Goal: Information Seeking & Learning: Check status

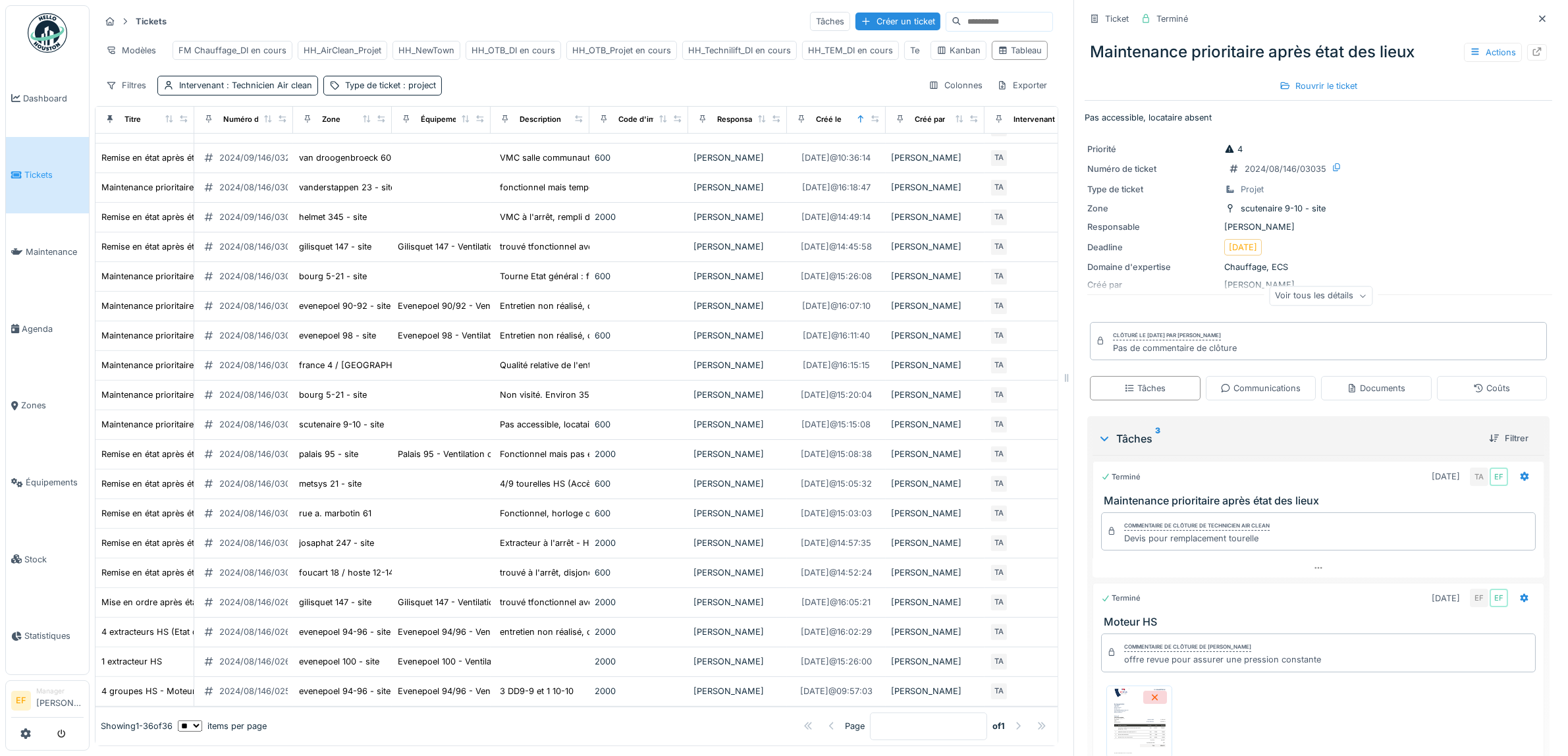
scroll to position [500, 0]
click at [735, 48] on div "HH_Technilift_DI en cours" at bounding box center [739, 50] width 102 height 12
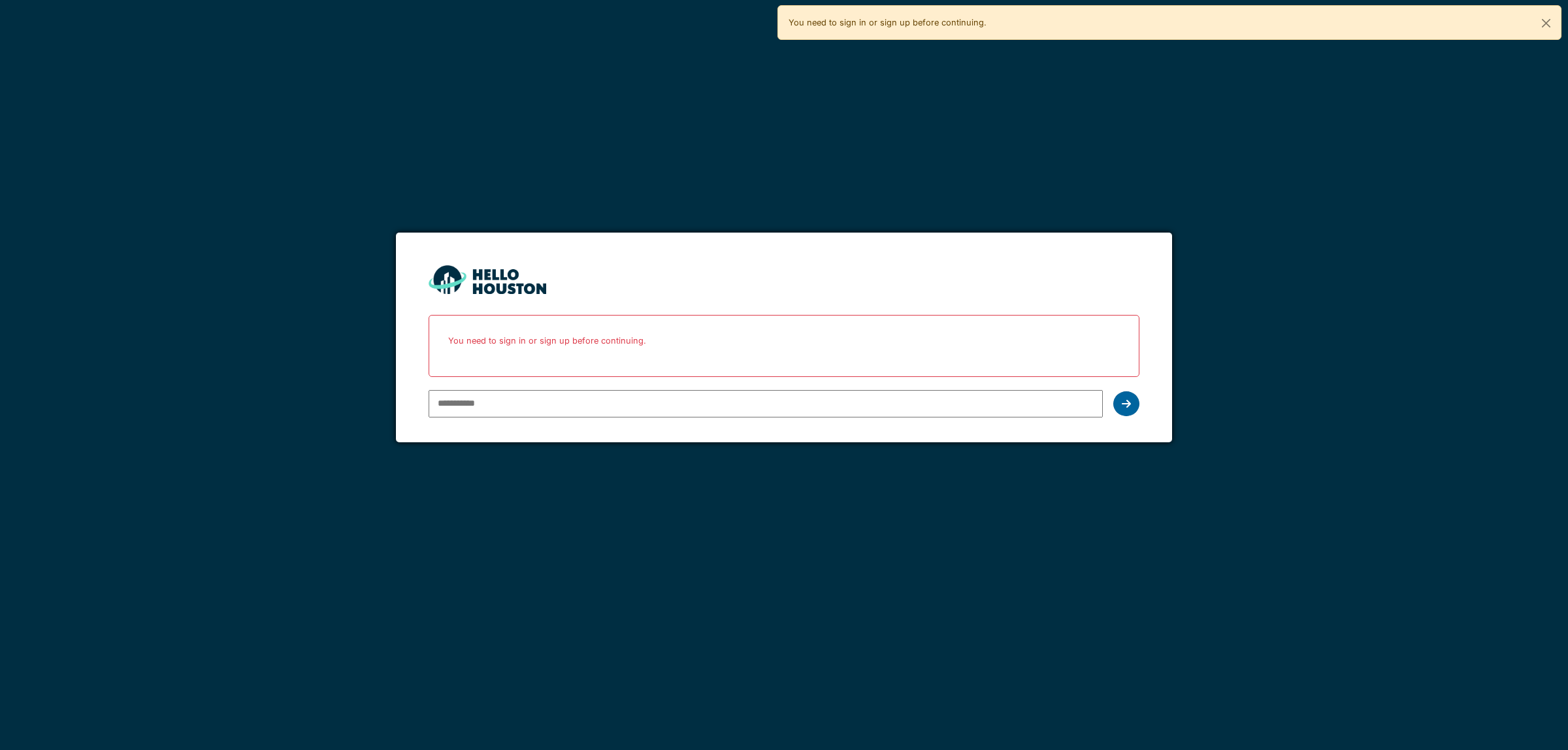
type input "**********"
click at [1130, 407] on icon at bounding box center [1127, 404] width 9 height 11
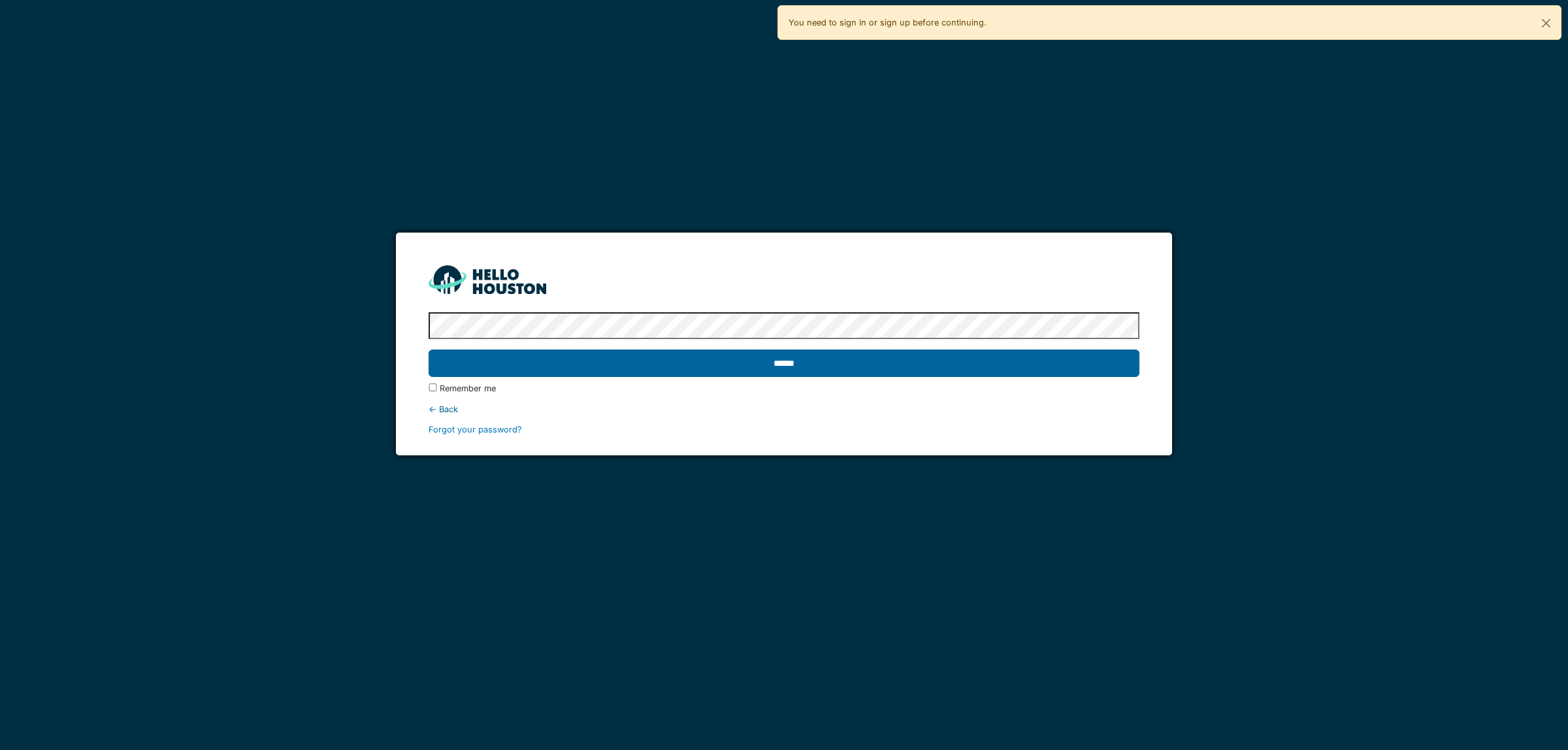
click at [767, 363] on input "******" at bounding box center [783, 363] width 710 height 27
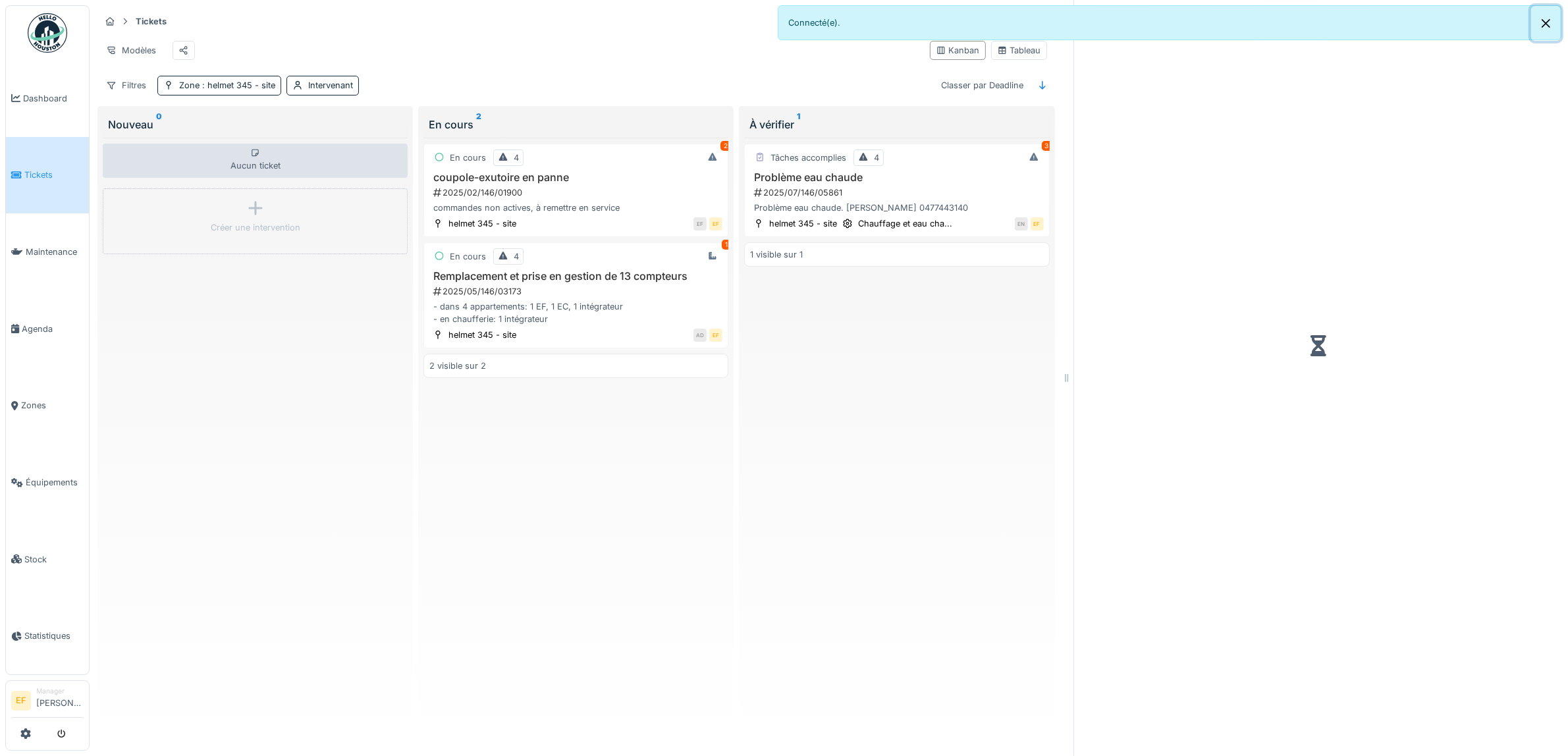
click at [1544, 25] on button "Close" at bounding box center [1545, 24] width 30 height 35
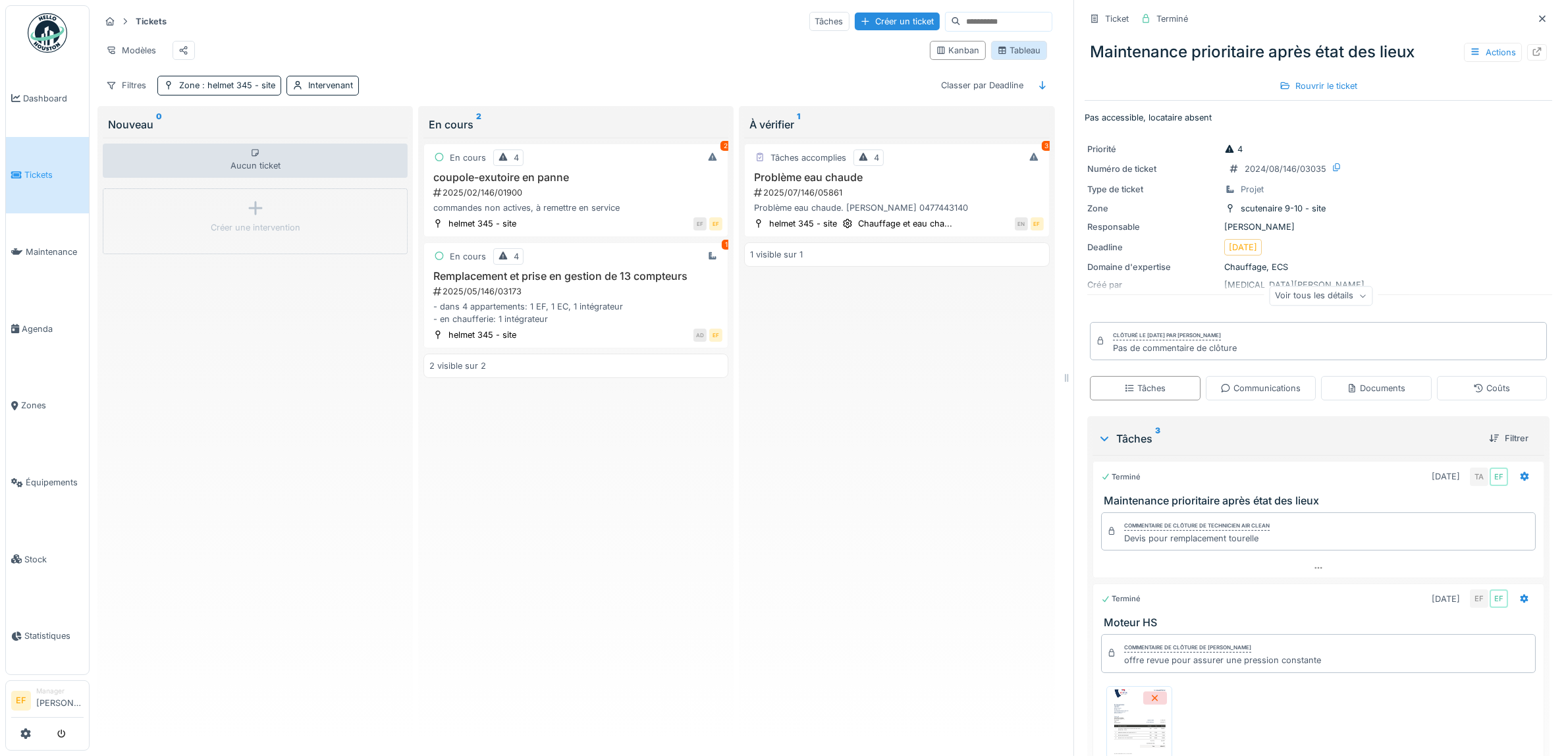
click at [997, 57] on div "Tableau" at bounding box center [1019, 50] width 44 height 12
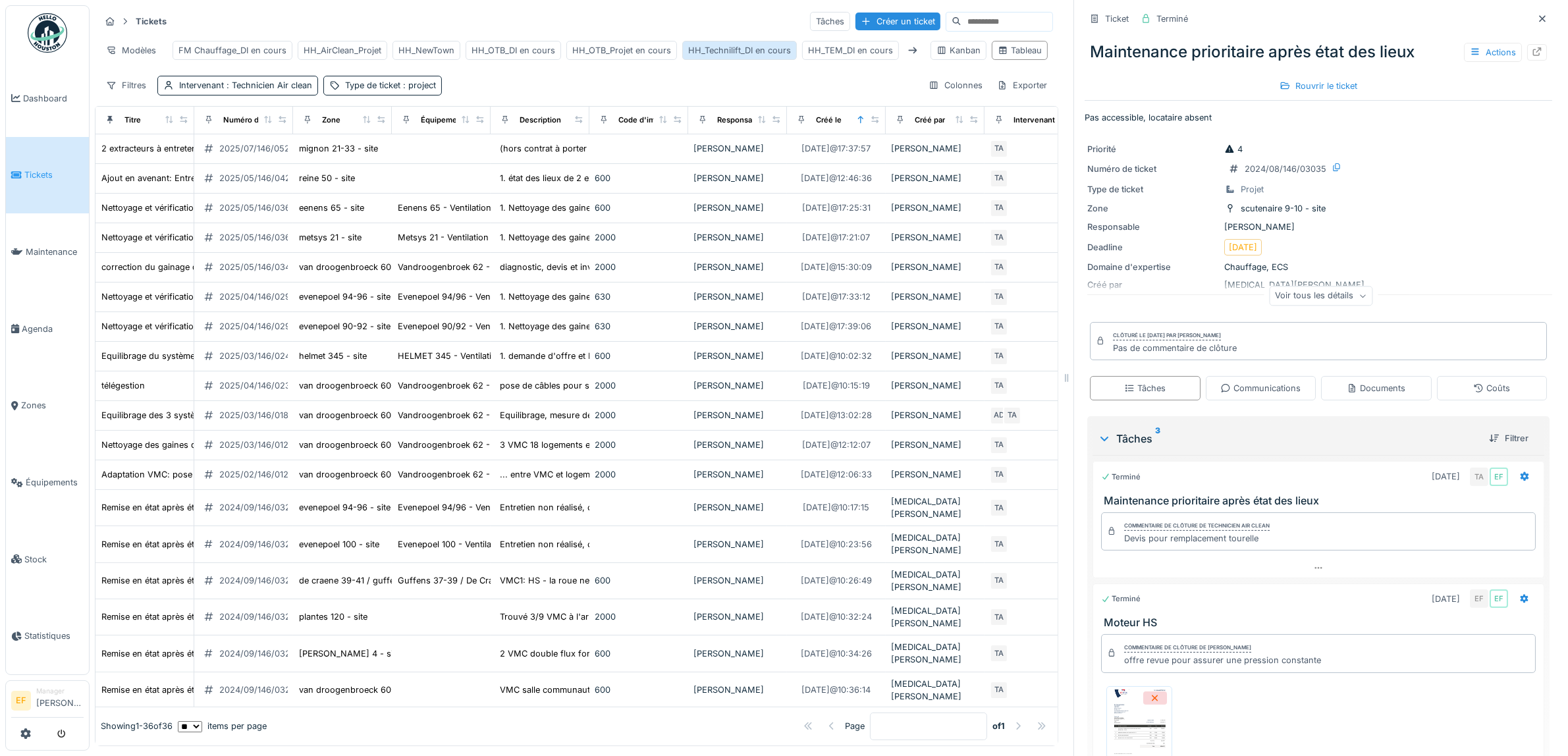
click at [728, 50] on div "HH_Technilift_DI en cours" at bounding box center [739, 50] width 102 height 12
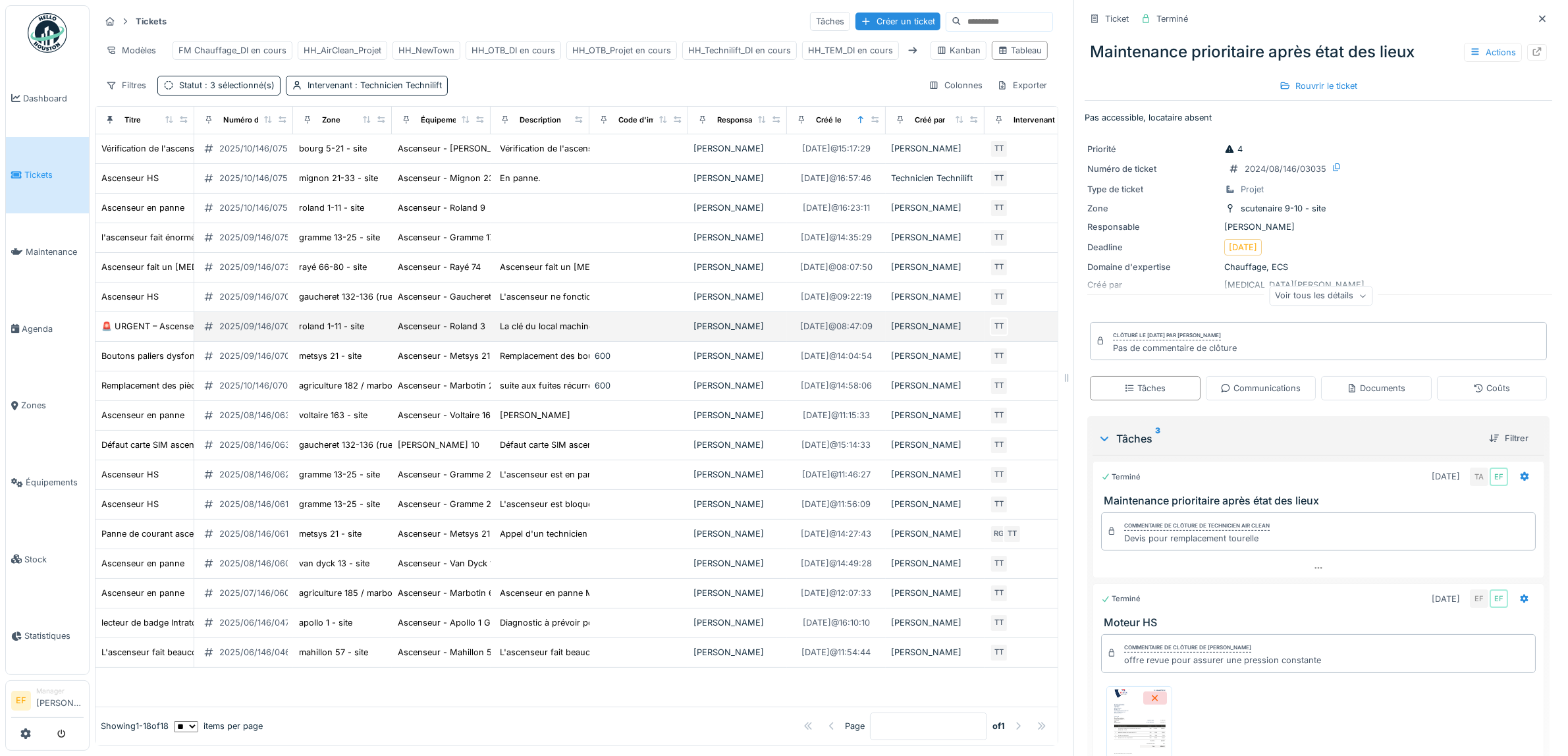
click at [251, 332] on div "2025/09/146/07028" at bounding box center [260, 326] width 81 height 12
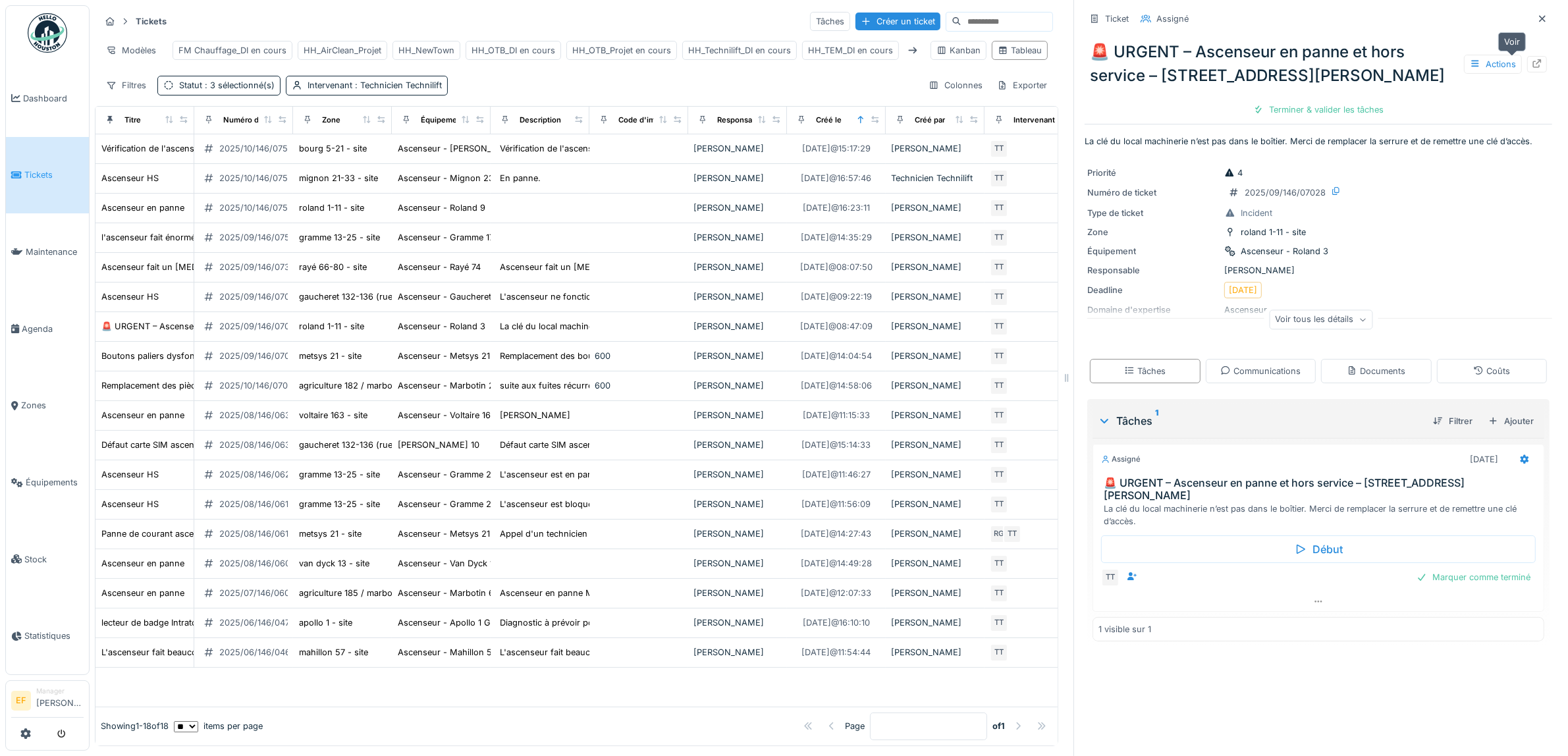
click at [1533, 67] on icon at bounding box center [1537, 63] width 8 height 8
click at [248, 90] on span ": 3 sélectionné(s)" at bounding box center [238, 85] width 72 height 10
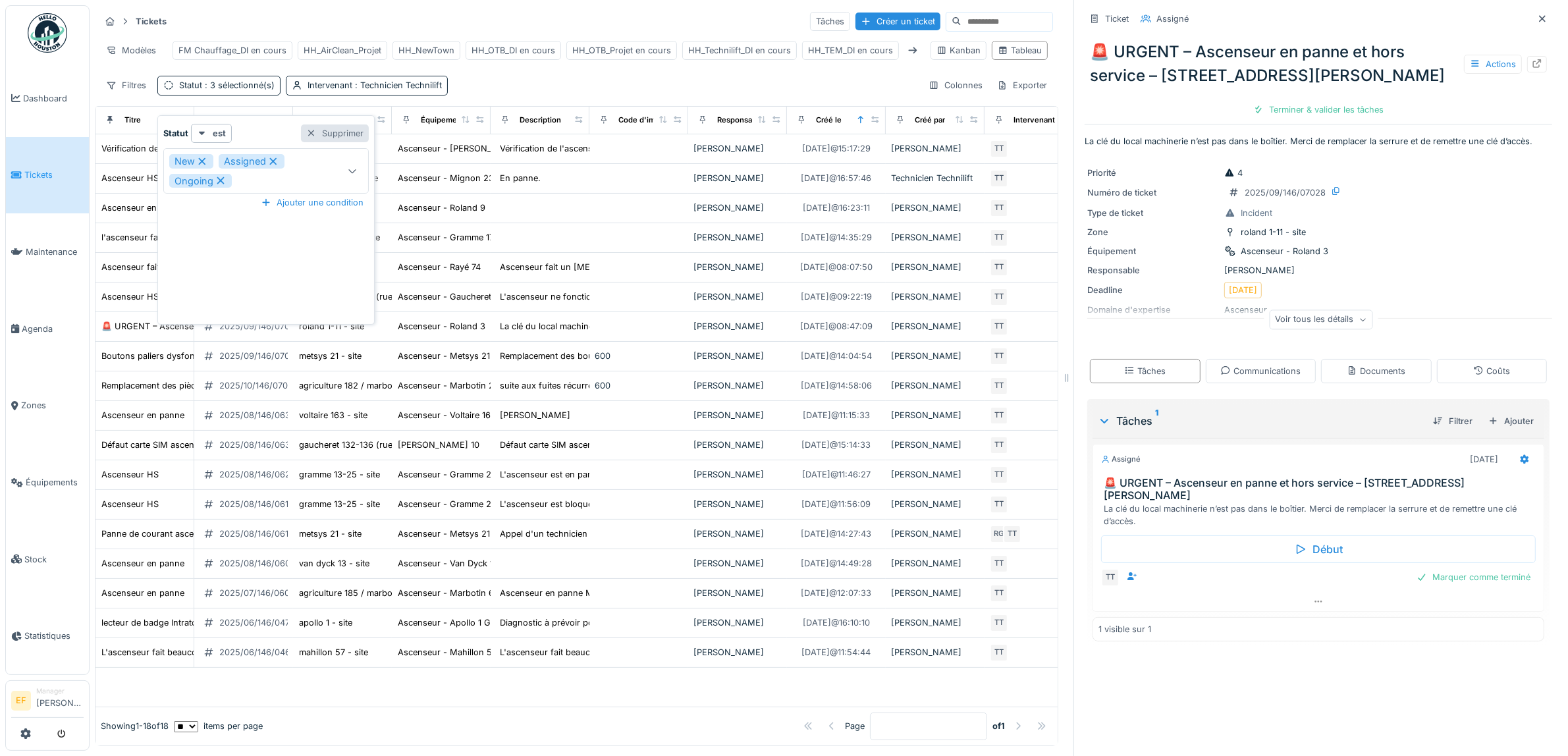
click at [337, 137] on div "Supprimer" at bounding box center [334, 133] width 68 height 17
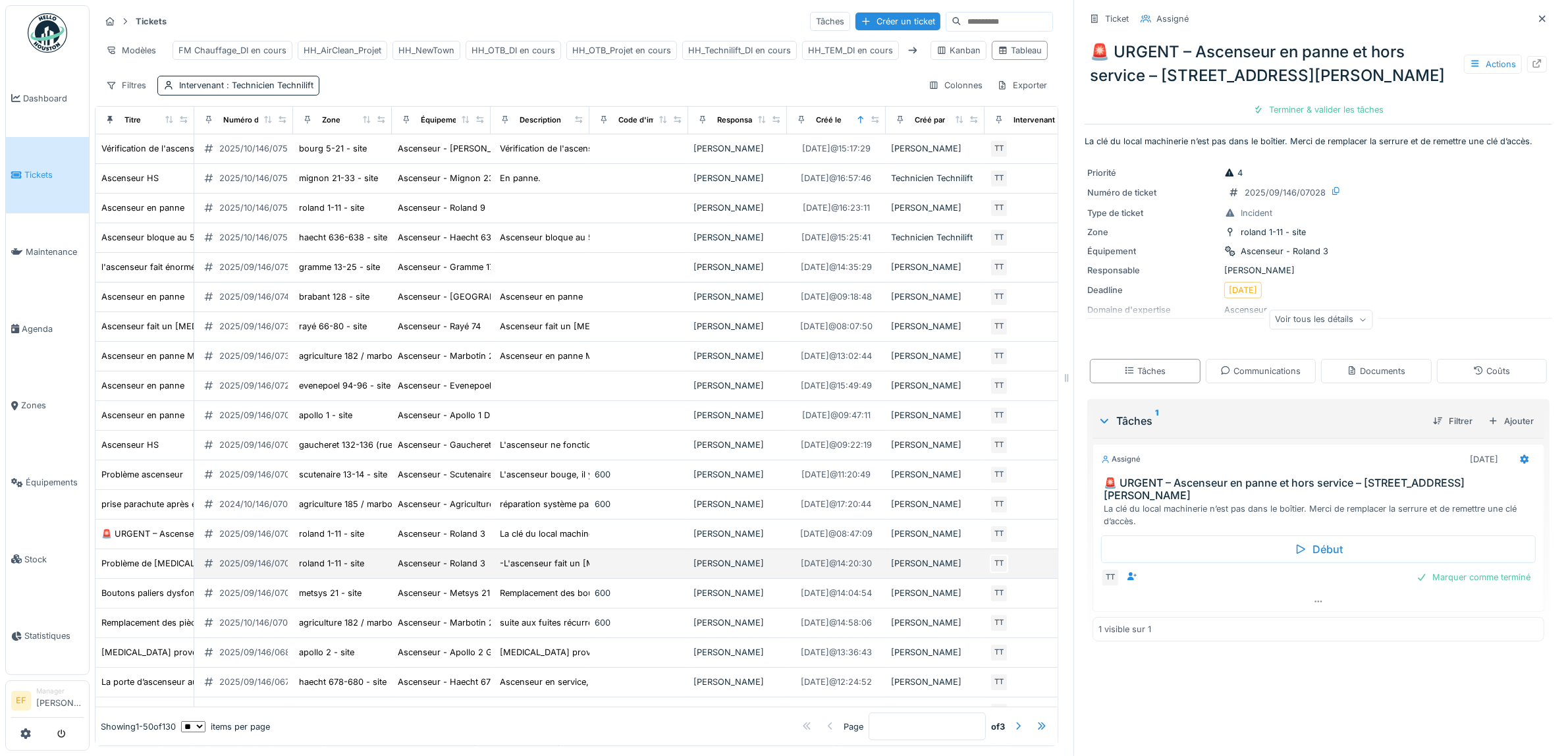
click at [257, 569] on div "2025/09/146/07005" at bounding box center [260, 563] width 81 height 12
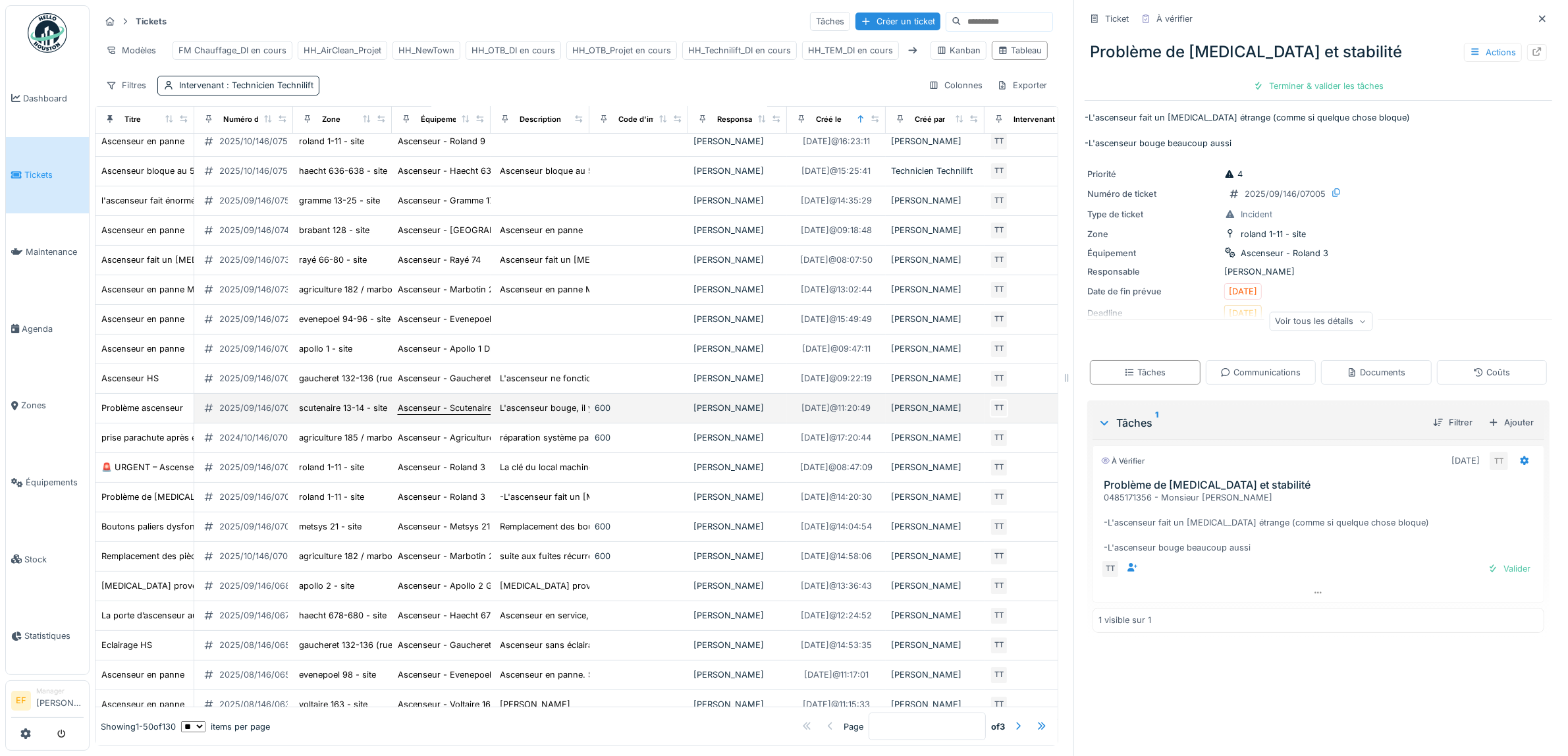
scroll to position [165, 0]
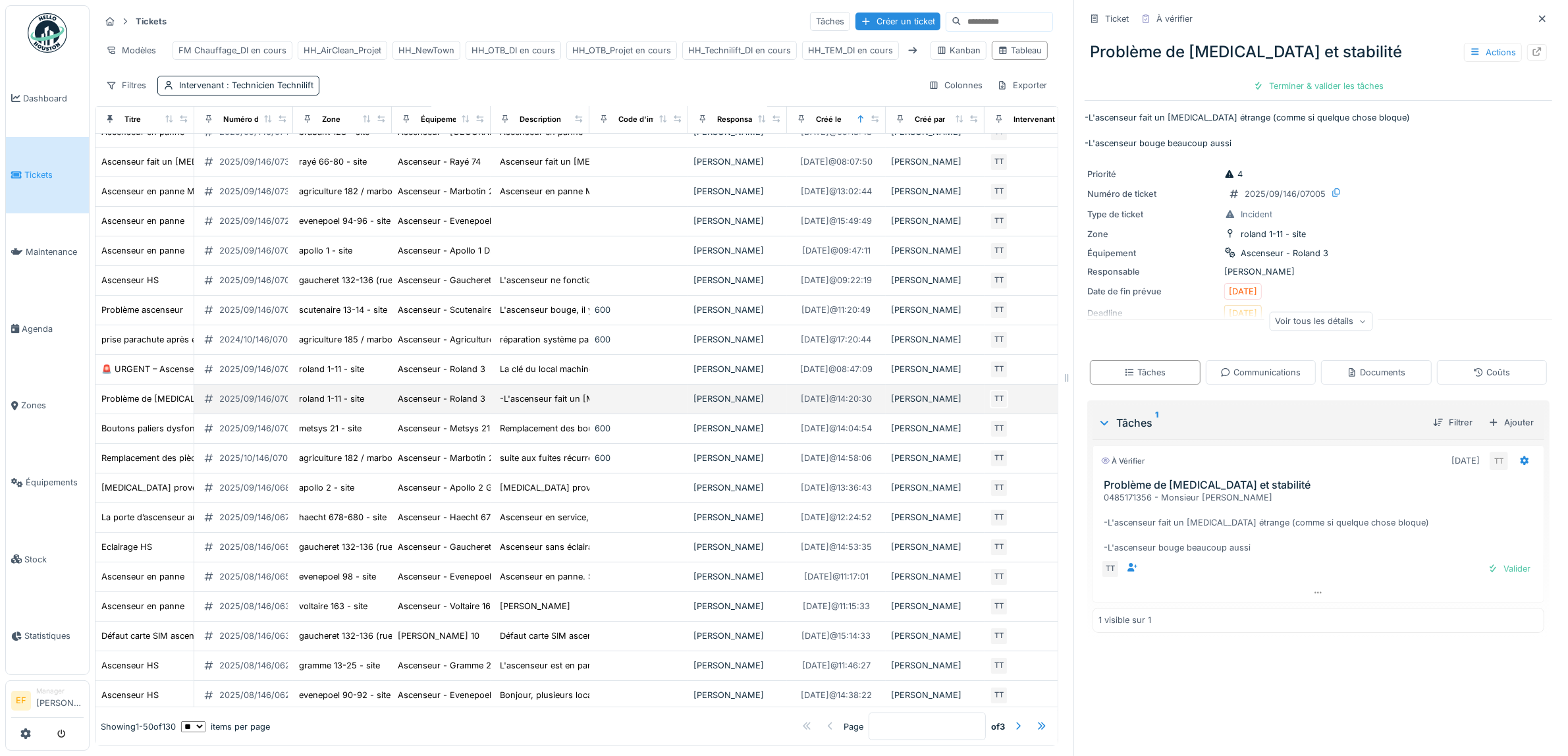
click at [253, 405] on div "2025/09/146/07005" at bounding box center [260, 398] width 81 height 12
click at [1527, 52] on div at bounding box center [1537, 52] width 20 height 17
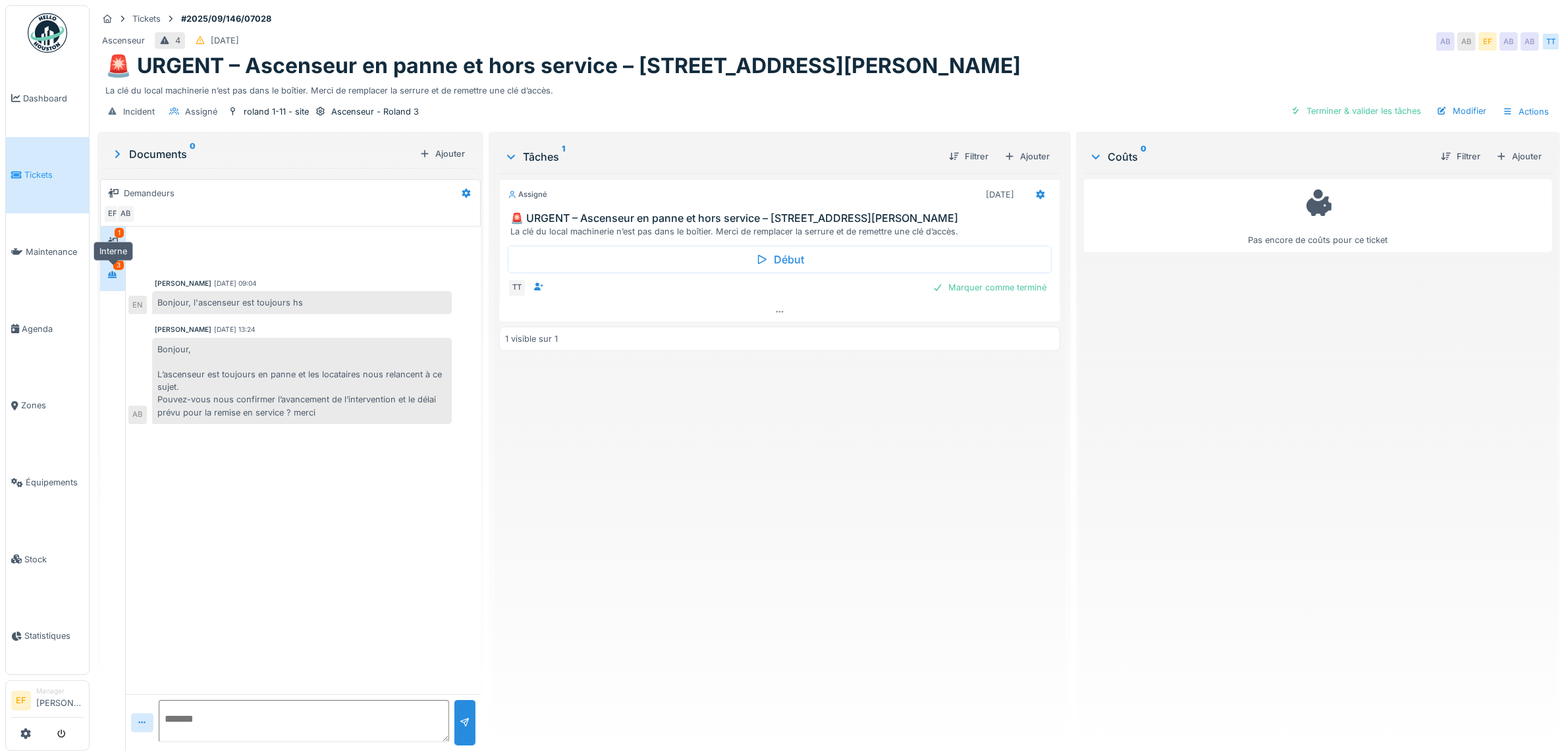
click at [115, 274] on icon at bounding box center [112, 275] width 11 height 8
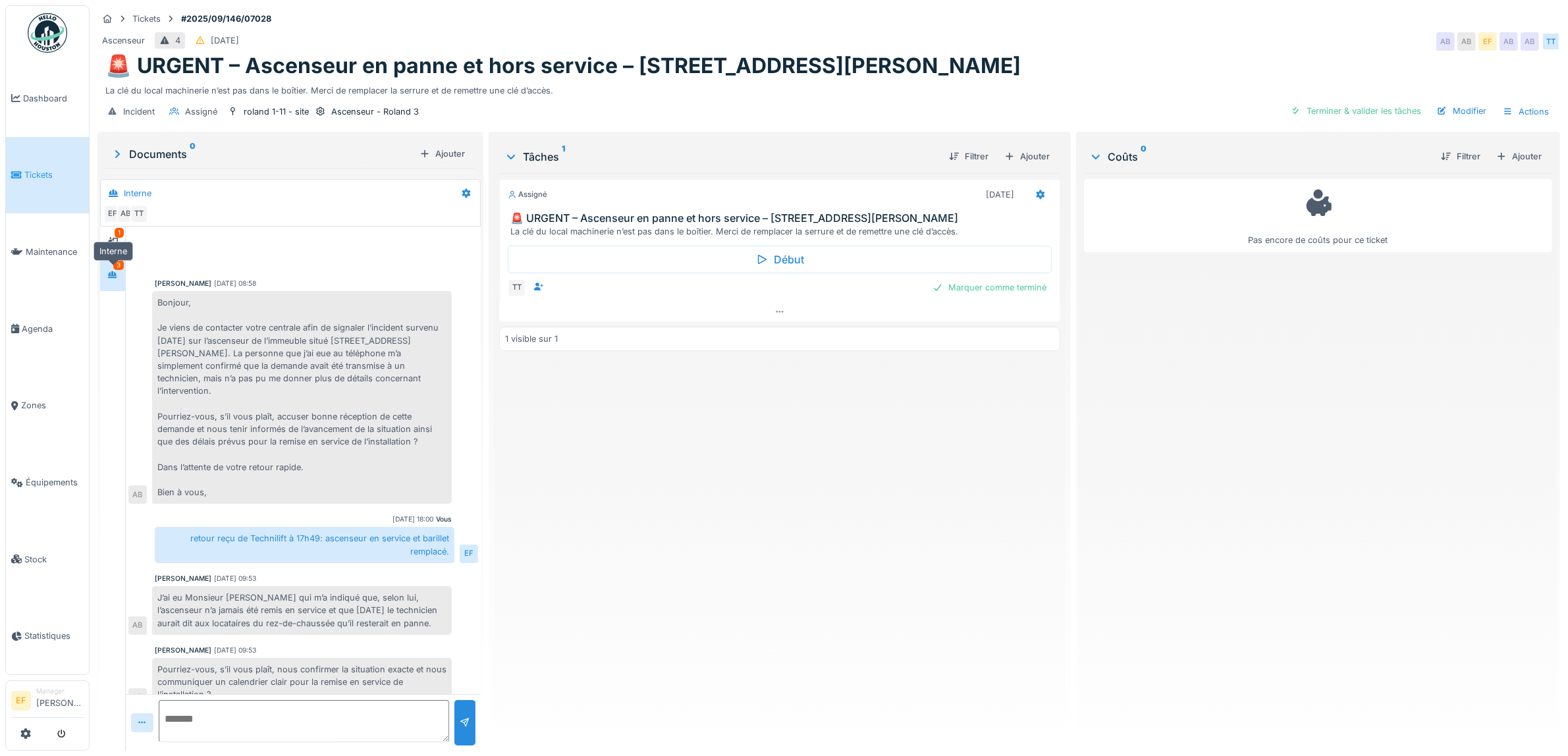
scroll to position [18, 0]
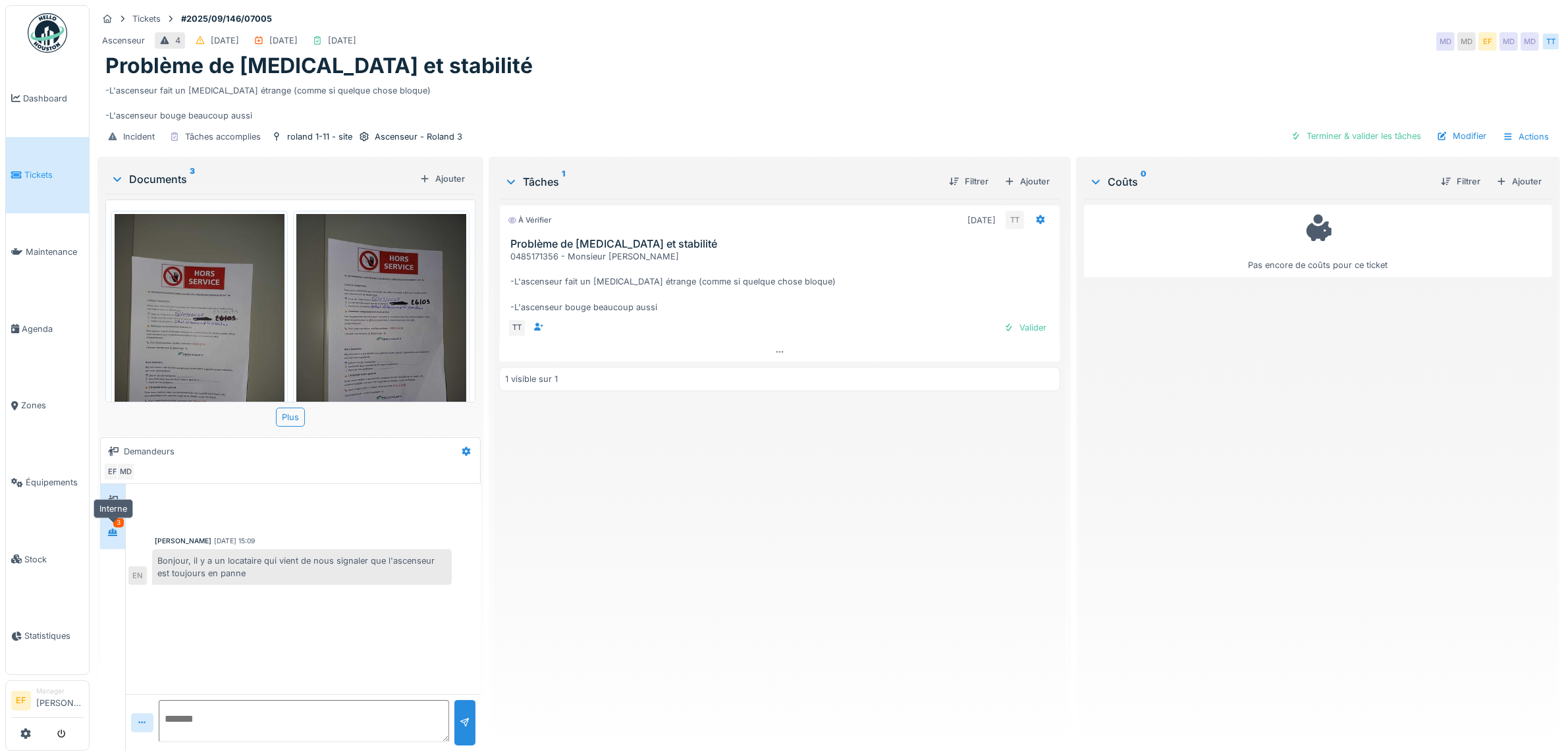
click at [112, 534] on icon at bounding box center [112, 533] width 9 height 8
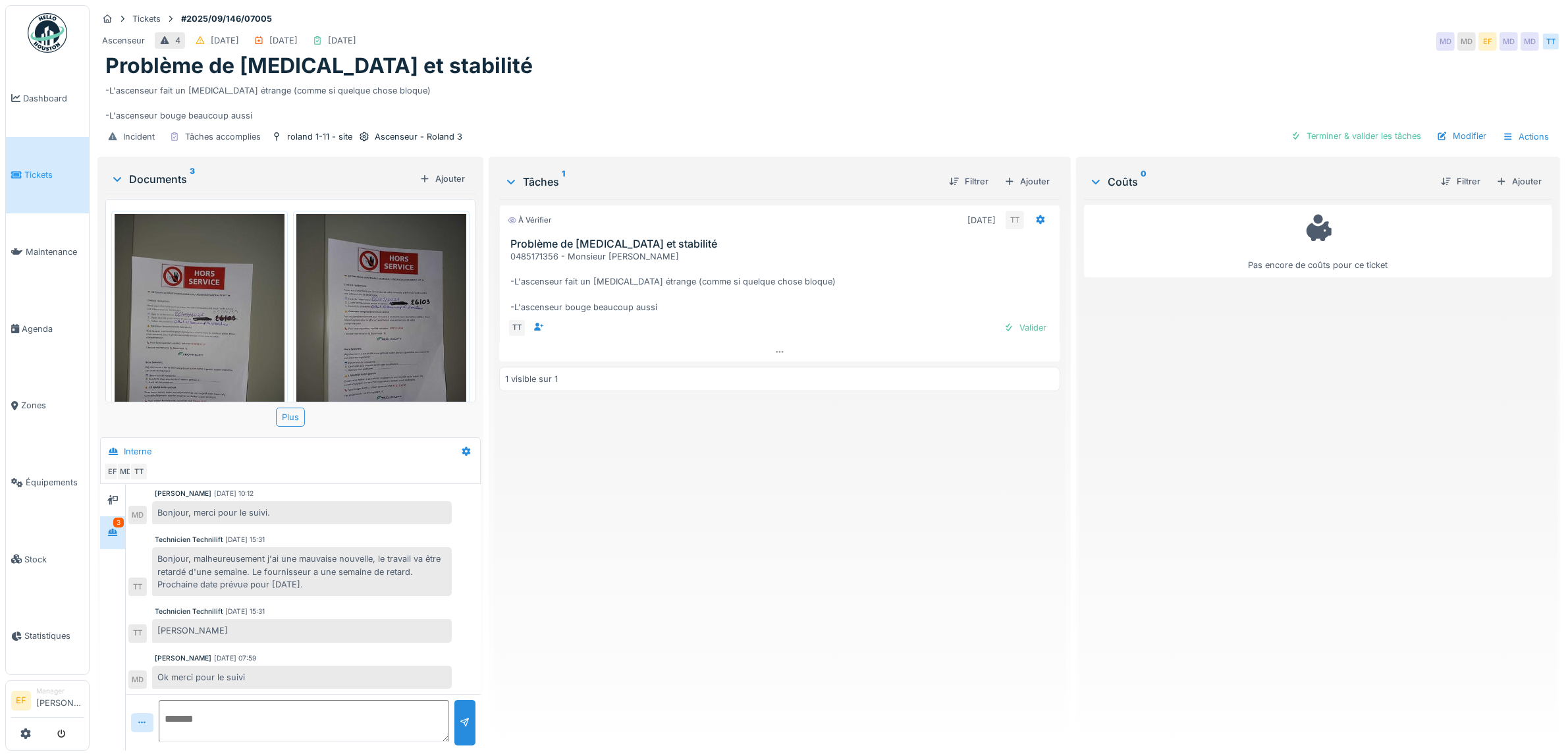
click at [335, 581] on div "Bonjour, malheureusement j'ai une mauvaise nouvelle, le travail va être retardé…" at bounding box center [301, 572] width 300 height 49
click at [198, 321] on img at bounding box center [200, 327] width 170 height 226
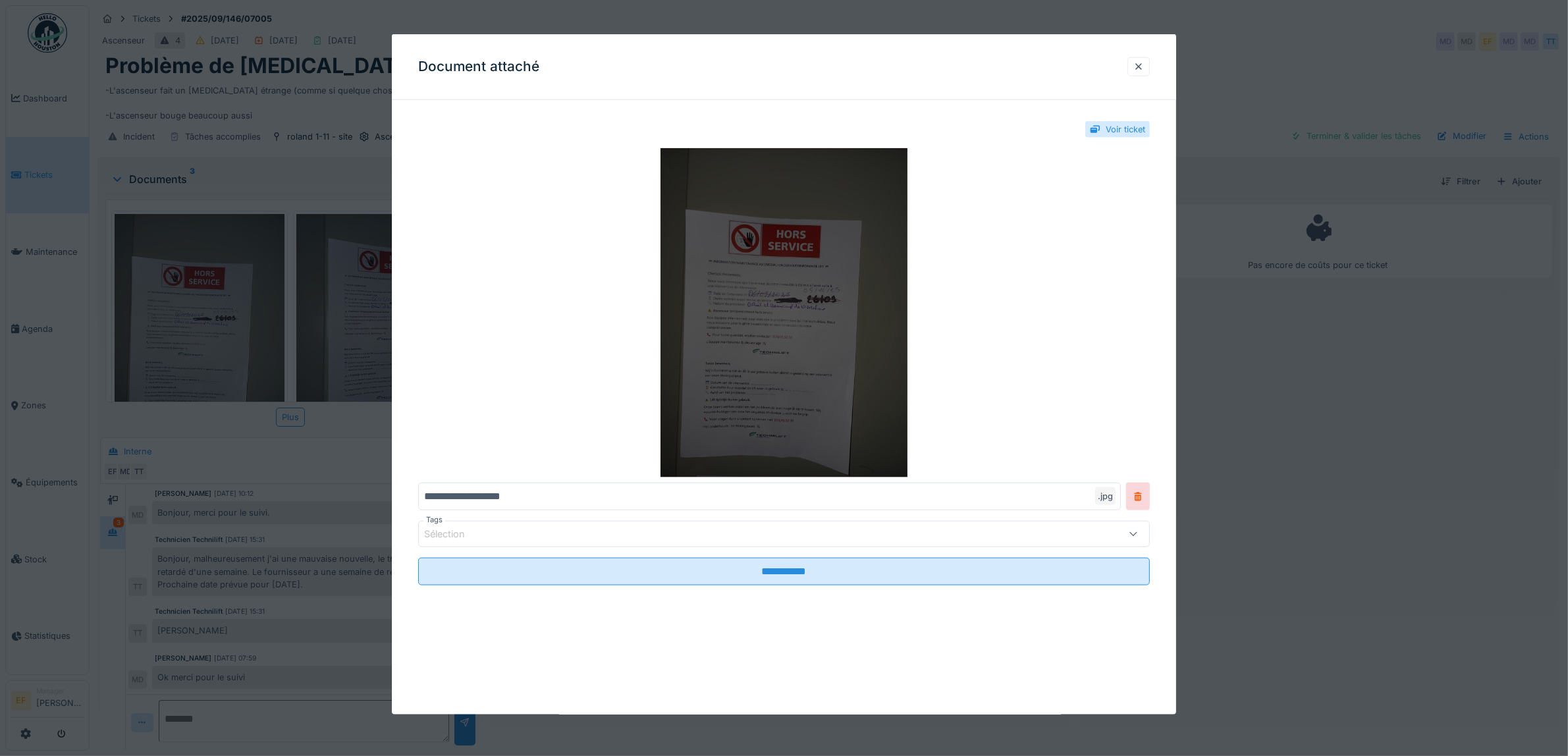
click at [817, 297] on img at bounding box center [784, 313] width 732 height 329
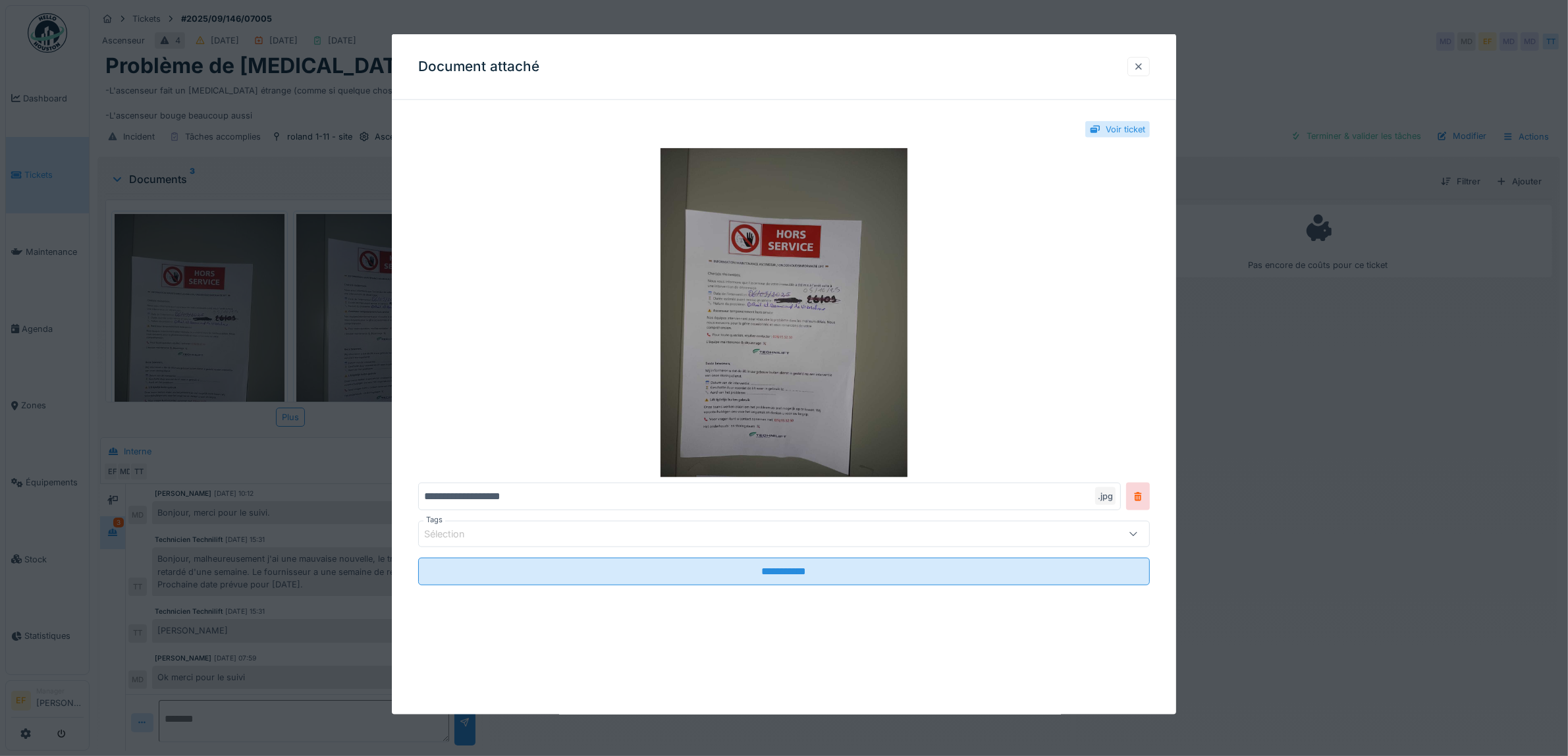
click at [1144, 71] on div at bounding box center [1138, 67] width 11 height 12
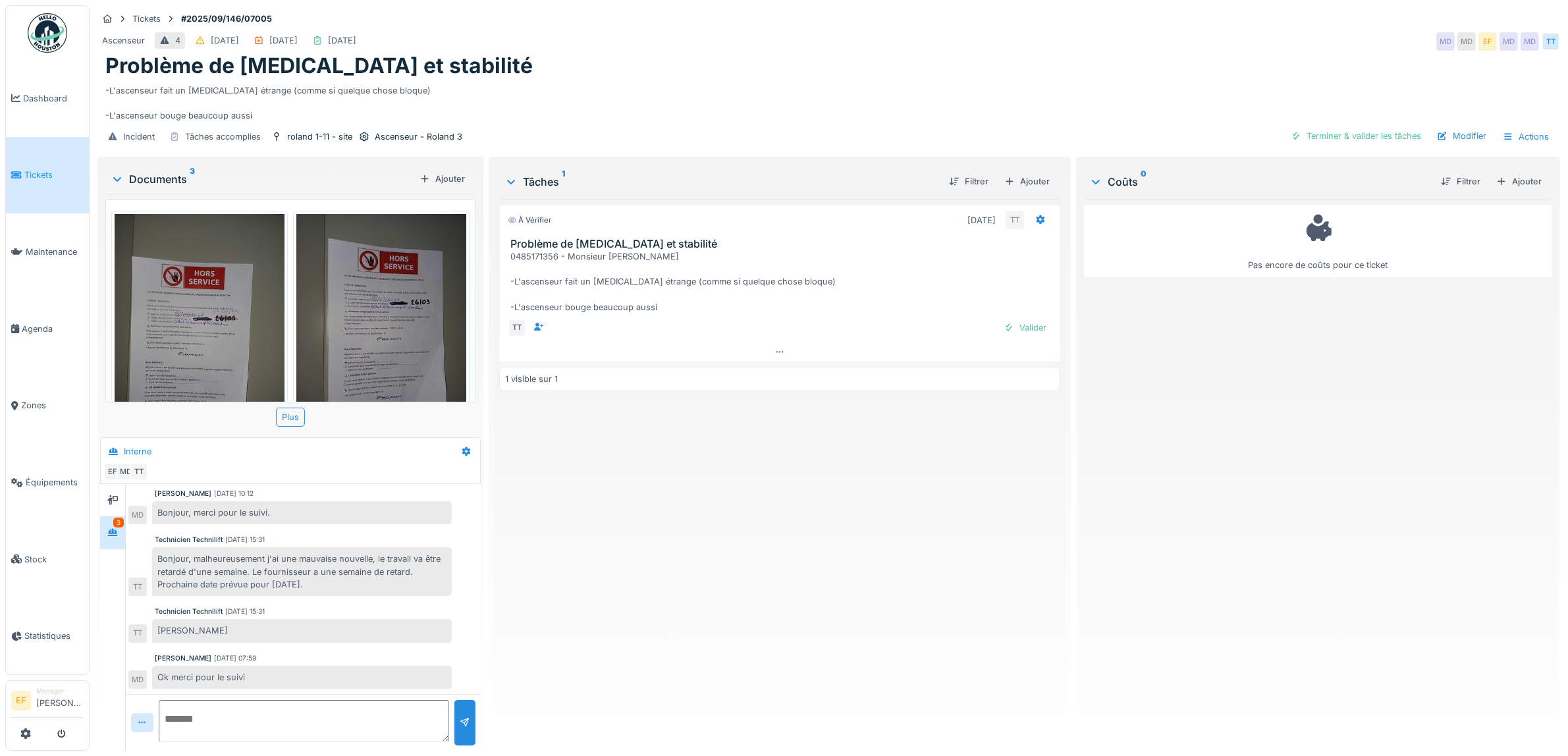
click at [706, 512] on div "À vérifier [DATE] TT Problème de [MEDICAL_DATA] et stabilité 0485171356 - Monsi…" at bounding box center [779, 469] width 561 height 541
